Goal: Task Accomplishment & Management: Manage account settings

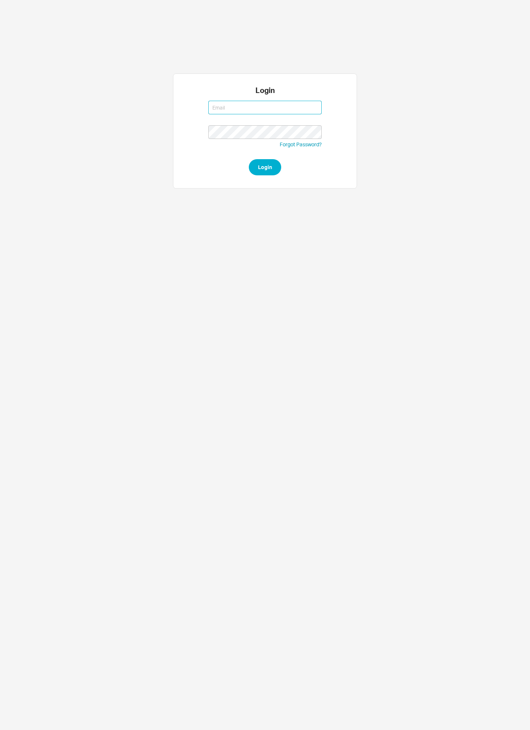
type input "[EMAIL_ADDRESS][DOMAIN_NAME]"
click at [272, 162] on button "Login" at bounding box center [265, 167] width 32 height 16
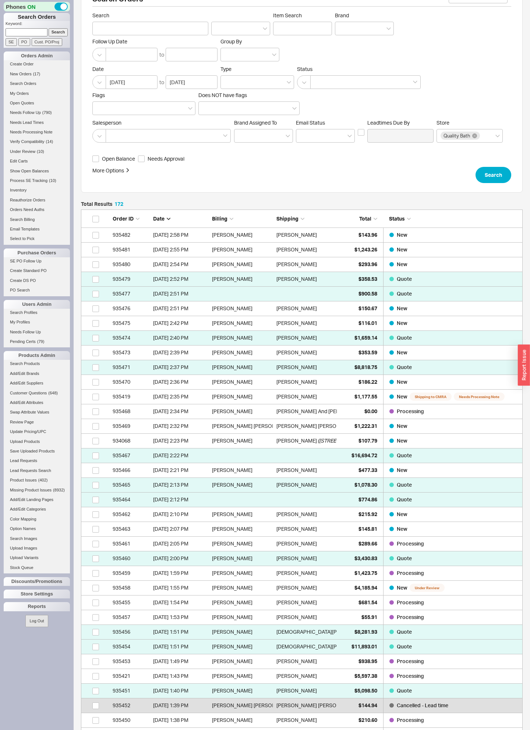
scroll to position [22, 0]
click at [370, 370] on span "$8,818.75" at bounding box center [365, 367] width 23 height 6
click at [46, 68] on link "Create Order" at bounding box center [37, 64] width 66 height 8
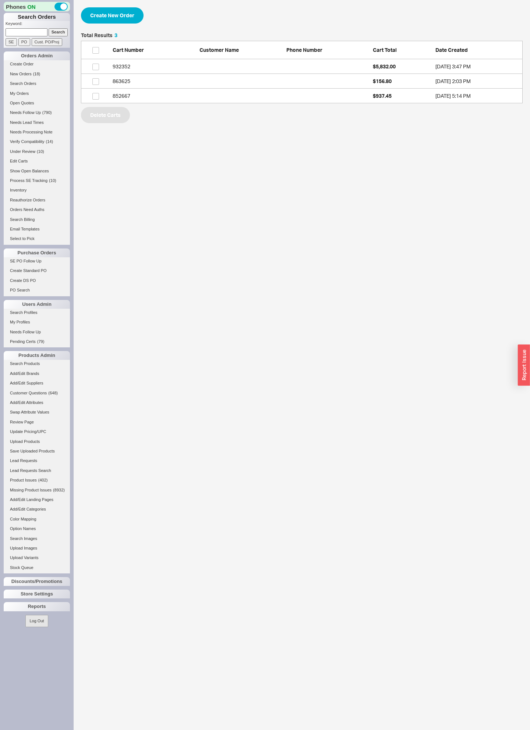
scroll to position [0, 0]
click at [35, 76] on span "( 18 )" at bounding box center [36, 74] width 7 height 4
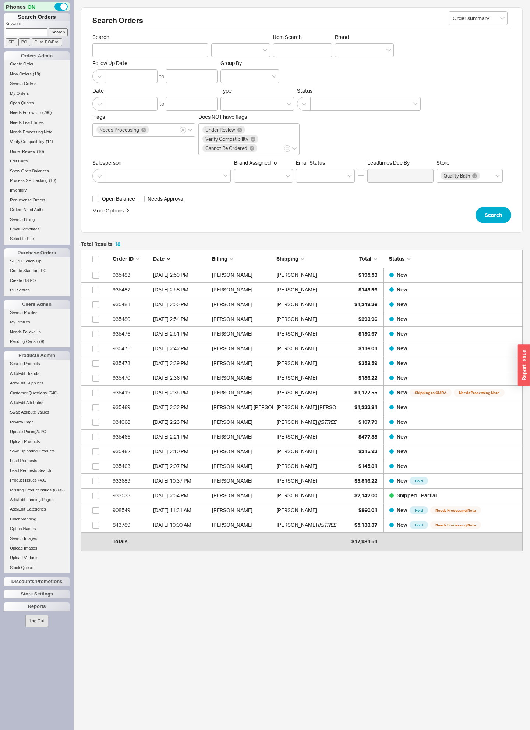
scroll to position [298, 441]
click at [45, 78] on link "New Orders ( 19 )" at bounding box center [37, 74] width 66 height 8
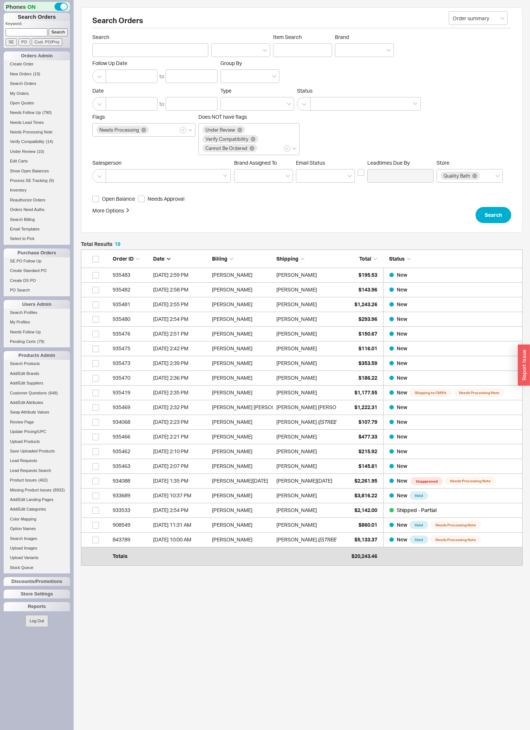
scroll to position [0, 0]
click at [41, 68] on link "Create Order" at bounding box center [37, 64] width 66 height 8
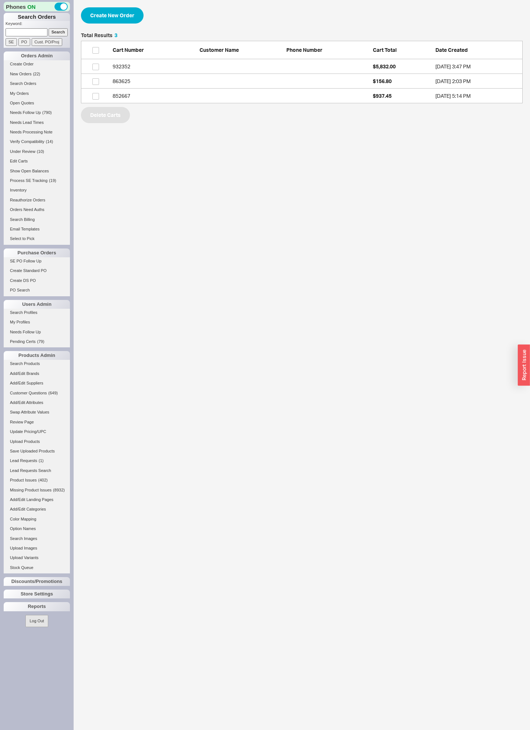
scroll to position [71, 441]
click at [41, 78] on link "New Orders ( 22 )" at bounding box center [37, 74] width 66 height 8
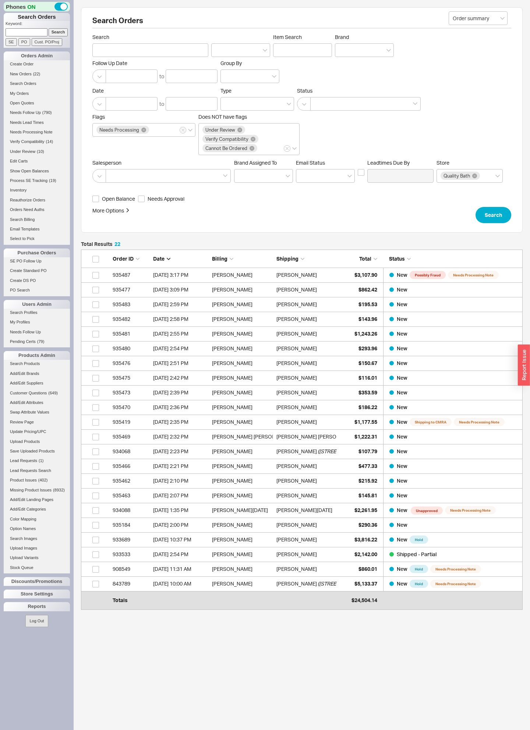
scroll to position [357, 441]
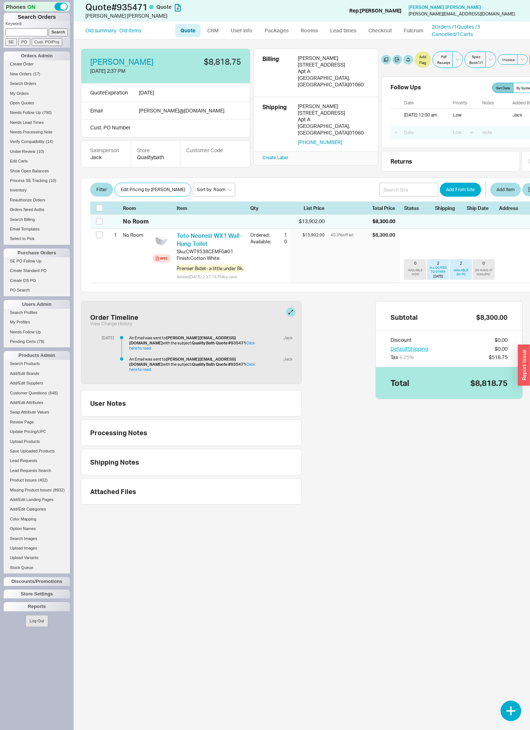
select select "LOW"
